Goal: Task Accomplishment & Management: Use online tool/utility

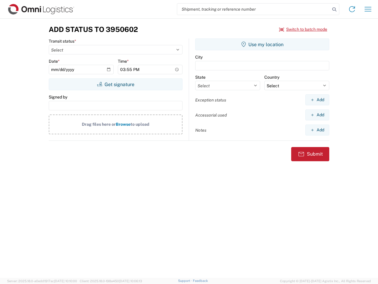
click at [254, 9] on input "search" at bounding box center [253, 9] width 153 height 11
click at [335, 9] on icon at bounding box center [334, 9] width 8 height 8
click at [352, 9] on icon at bounding box center [352, 8] width 9 height 9
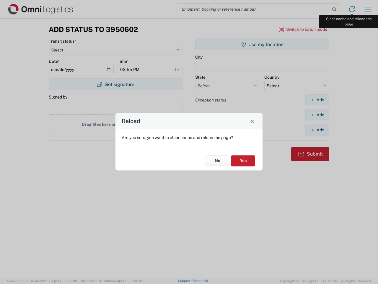
click at [368, 9] on div "Reload Are you sure, you want to clear cache and reload the page? No Yes" at bounding box center [189, 142] width 378 height 284
click at [304, 29] on div "Reload Are you sure, you want to clear cache and reload the page? No Yes" at bounding box center [189, 142] width 378 height 284
click at [116, 84] on div "Reload Are you sure, you want to clear cache and reload the page? No Yes" at bounding box center [189, 142] width 378 height 284
click at [262, 44] on div "Reload Are you sure, you want to clear cache and reload the page? No Yes" at bounding box center [189, 142] width 378 height 284
click at [317, 100] on div "Reload Are you sure, you want to clear cache and reload the page? No Yes" at bounding box center [189, 142] width 378 height 284
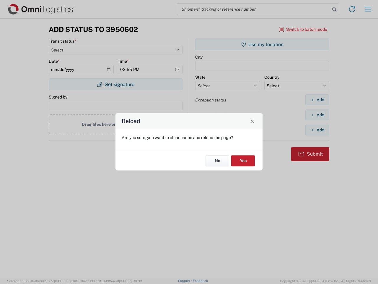
click at [317, 115] on div "Reload Are you sure, you want to clear cache and reload the page? No Yes" at bounding box center [189, 142] width 378 height 284
click at [317, 130] on div "Reload Are you sure, you want to clear cache and reload the page? No Yes" at bounding box center [189, 142] width 378 height 284
